Goal: Task Accomplishment & Management: Use online tool/utility

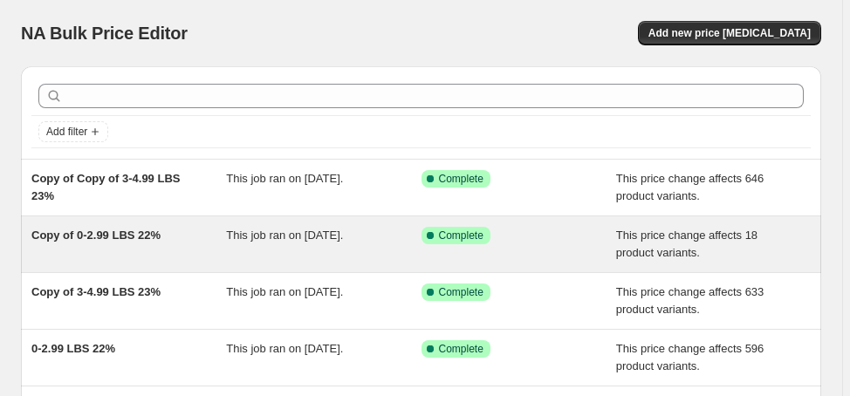
click at [112, 229] on span "Copy of 0-2.99 LBS 22%" at bounding box center [95, 235] width 129 height 13
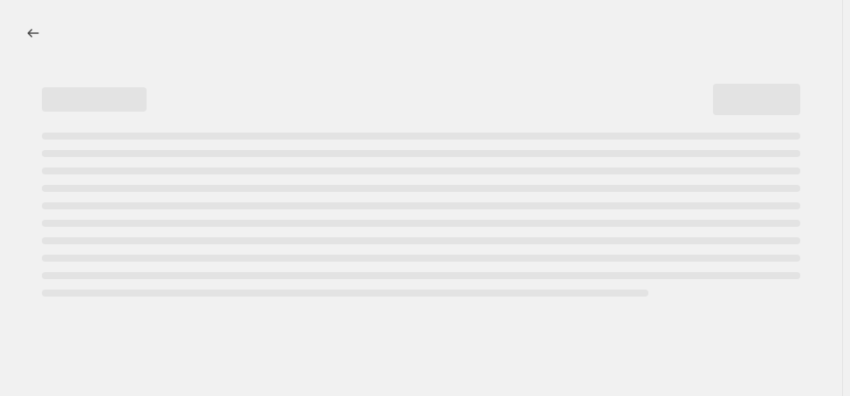
select select "margin"
select select "no_change"
select select "vendor"
select select "not_equal"
select select "collection"
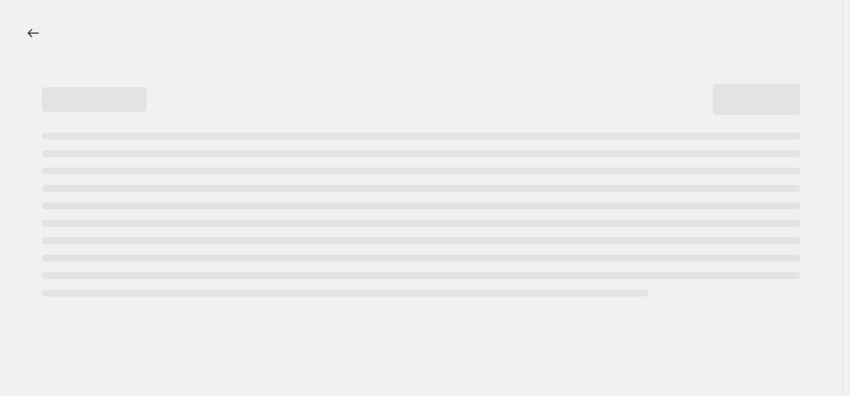
select select "product_status"
select select "draft"
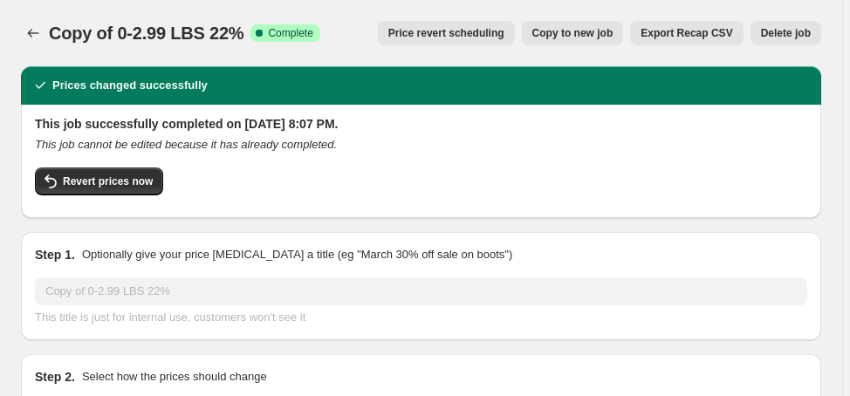
click at [587, 29] on span "Copy to new job" at bounding box center [572, 33] width 81 height 14
select select "margin"
select select "no_change"
select select "vendor"
select select "not_equal"
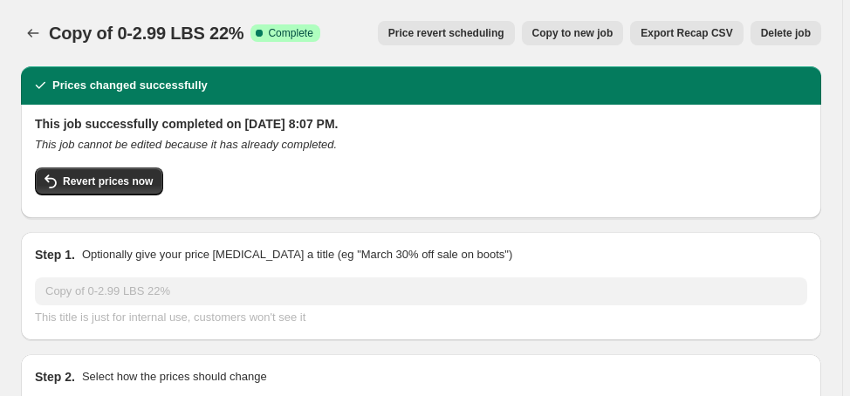
select select "collection"
select select "product_status"
select select "draft"
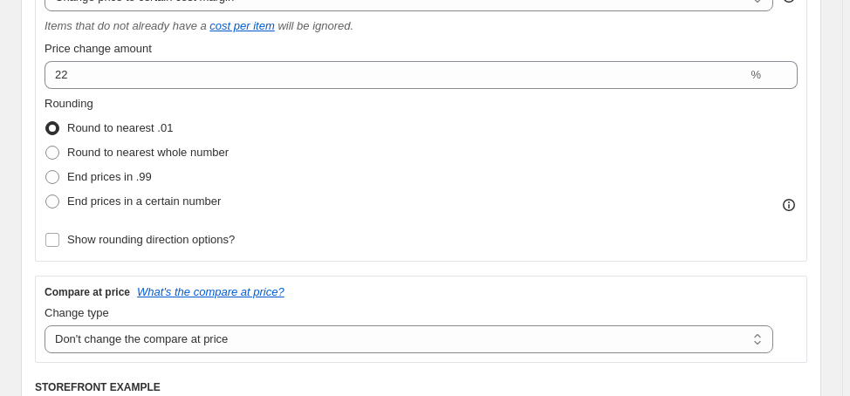
scroll to position [419, 0]
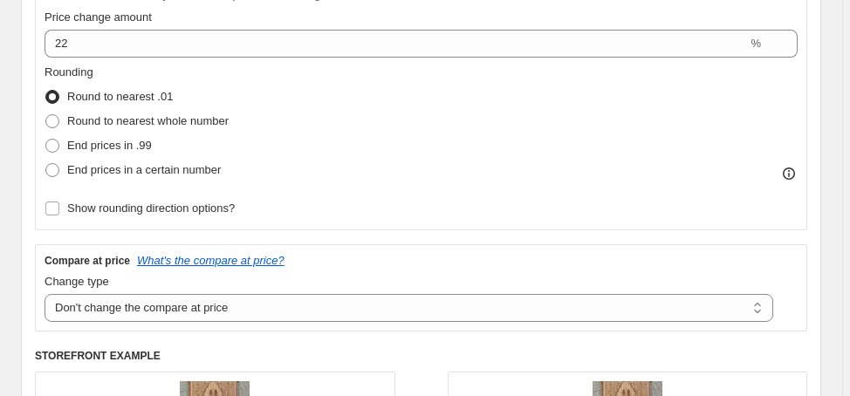
click at [238, 207] on div "Rounding Round to nearest .01 Round to nearest whole number End prices in .99 E…" at bounding box center [421, 142] width 753 height 157
click at [230, 206] on span "Show rounding direction options?" at bounding box center [151, 208] width 168 height 13
click at [59, 206] on input "Show rounding direction options?" at bounding box center [52, 209] width 14 height 14
checkbox input "true"
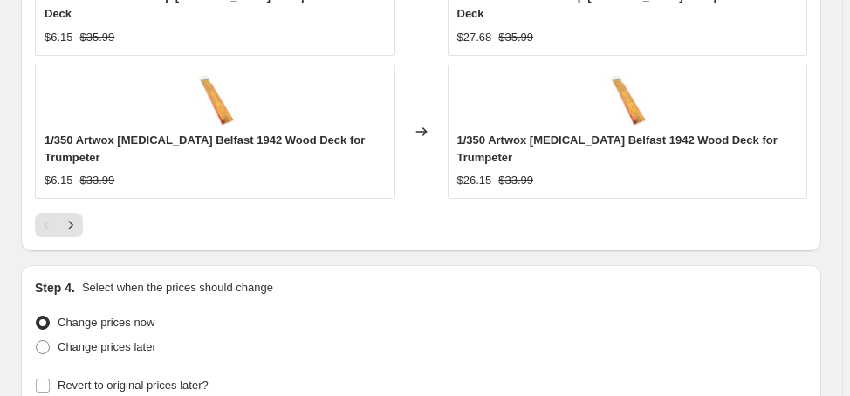
scroll to position [2301, 0]
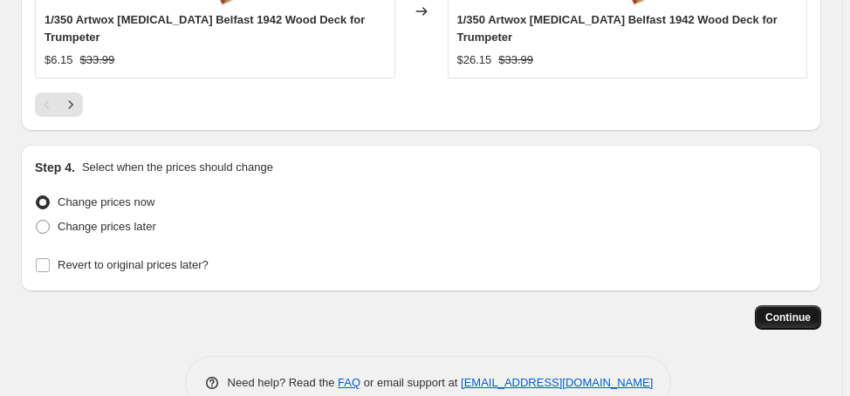
click at [811, 311] on span "Continue" at bounding box center [787, 318] width 45 height 14
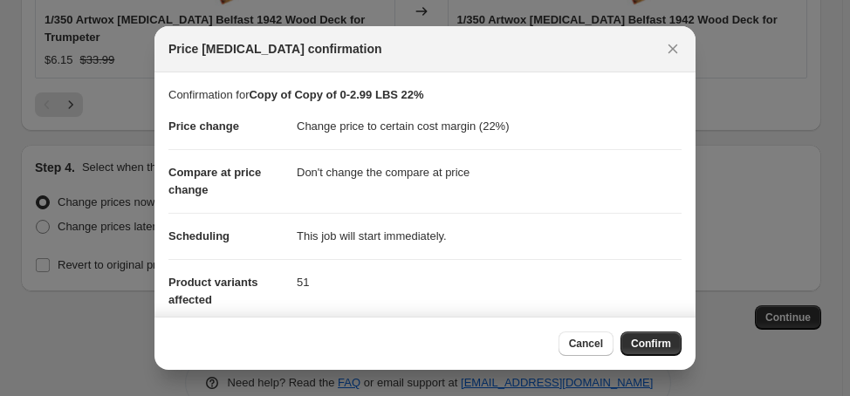
click at [648, 333] on button "Confirm" at bounding box center [650, 344] width 61 height 24
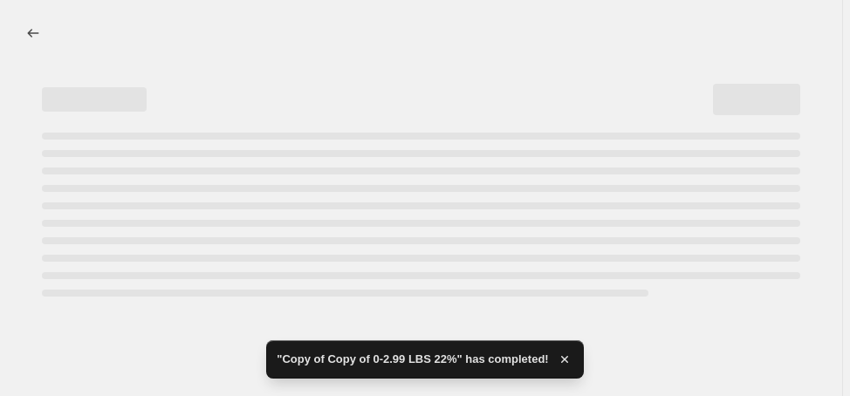
select select "margin"
select select "no_change"
select select "vendor"
select select "not_equal"
select select "collection"
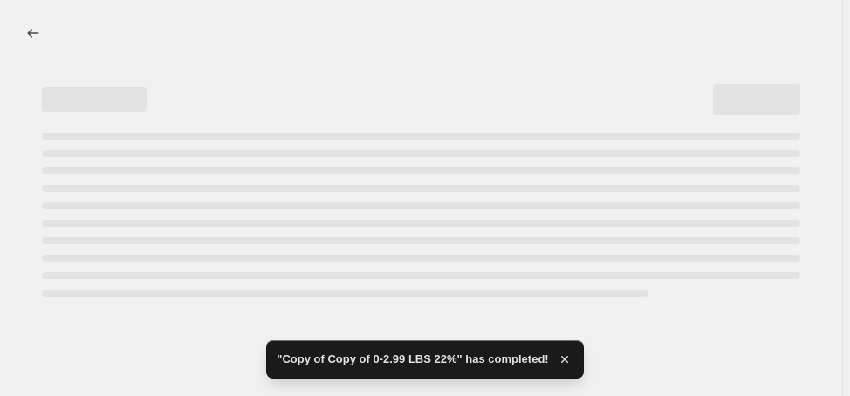
select select "product_status"
select select "draft"
